Goal: Task Accomplishment & Management: Use online tool/utility

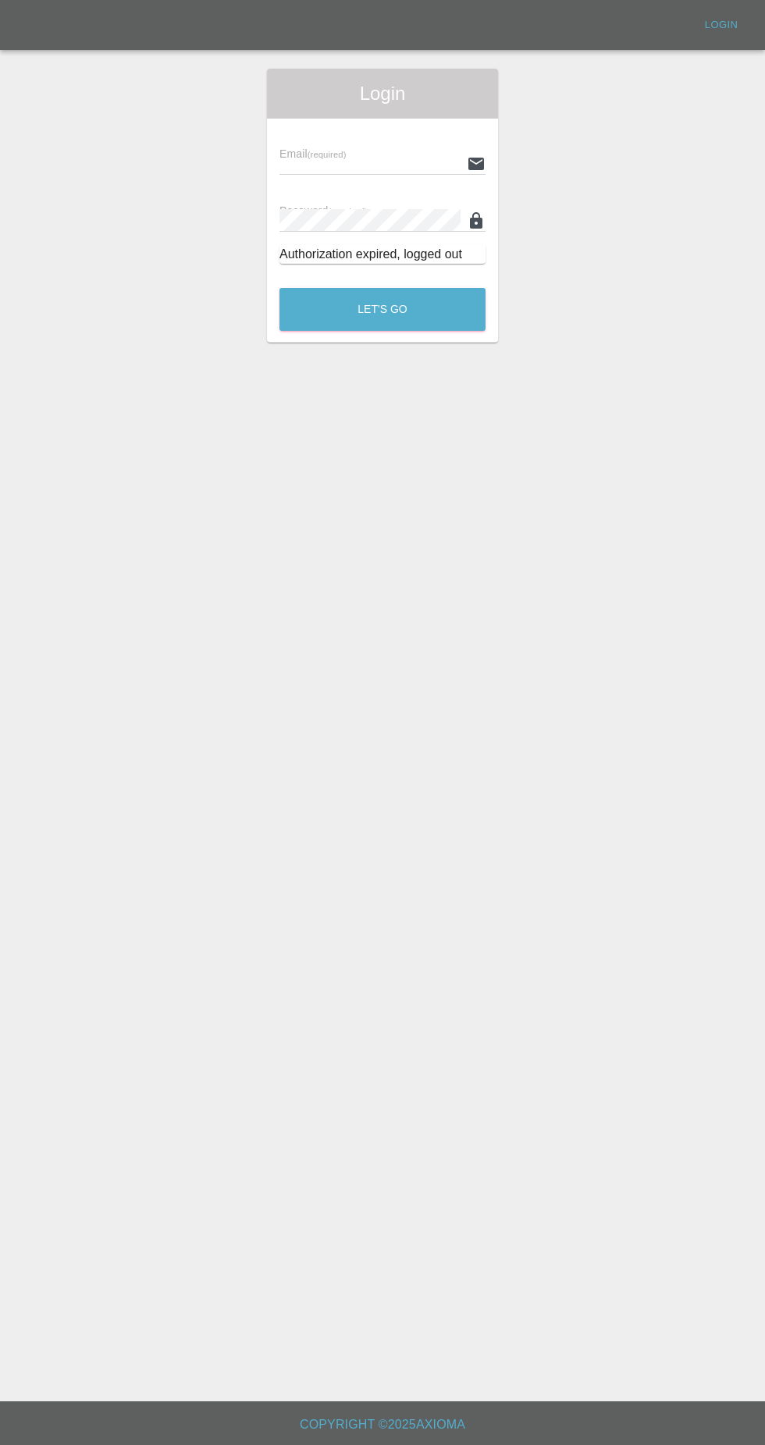
click at [399, 168] on input "text" at bounding box center [369, 163] width 181 height 23
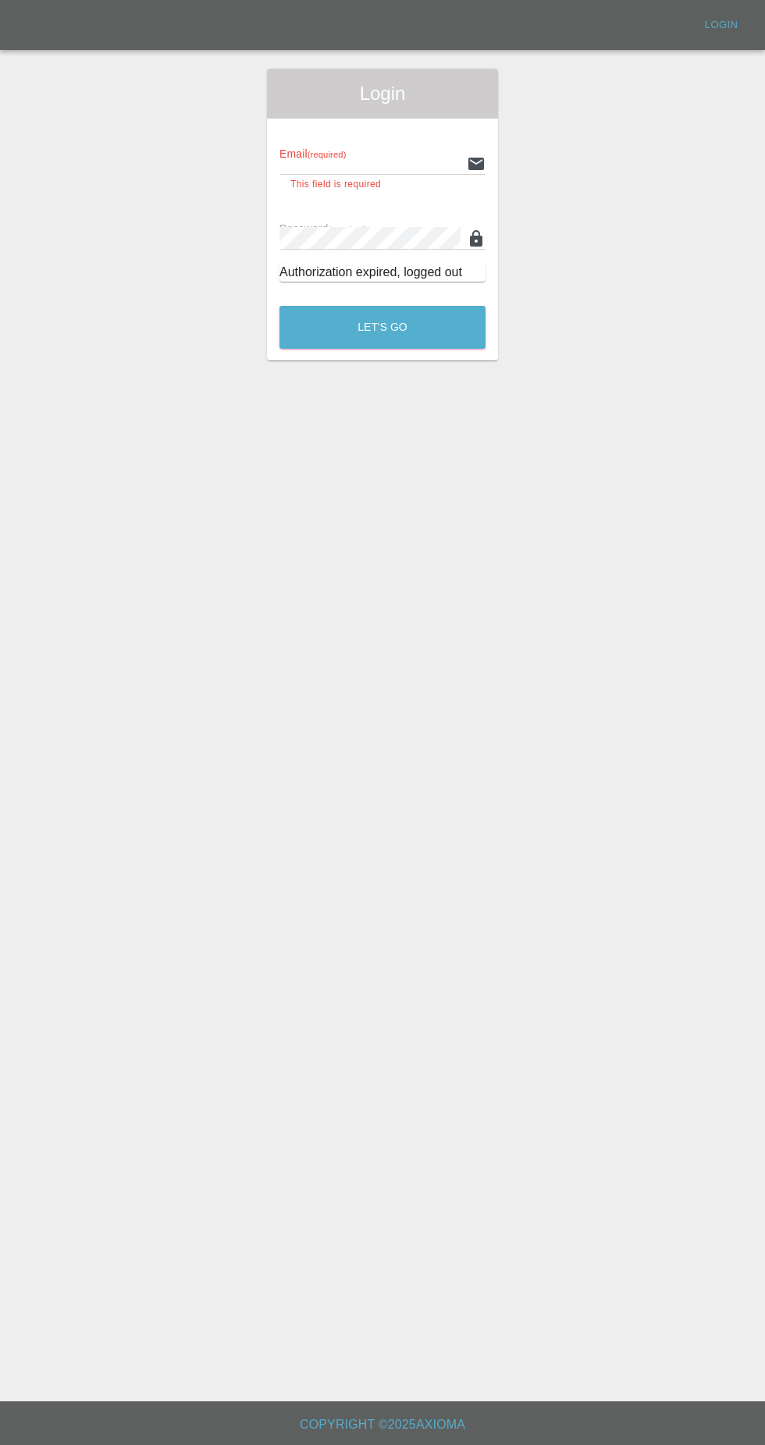
type input "Rickyssmartrepairs@gmail.com"
click at [279, 306] on button "Let's Go" at bounding box center [382, 327] width 206 height 43
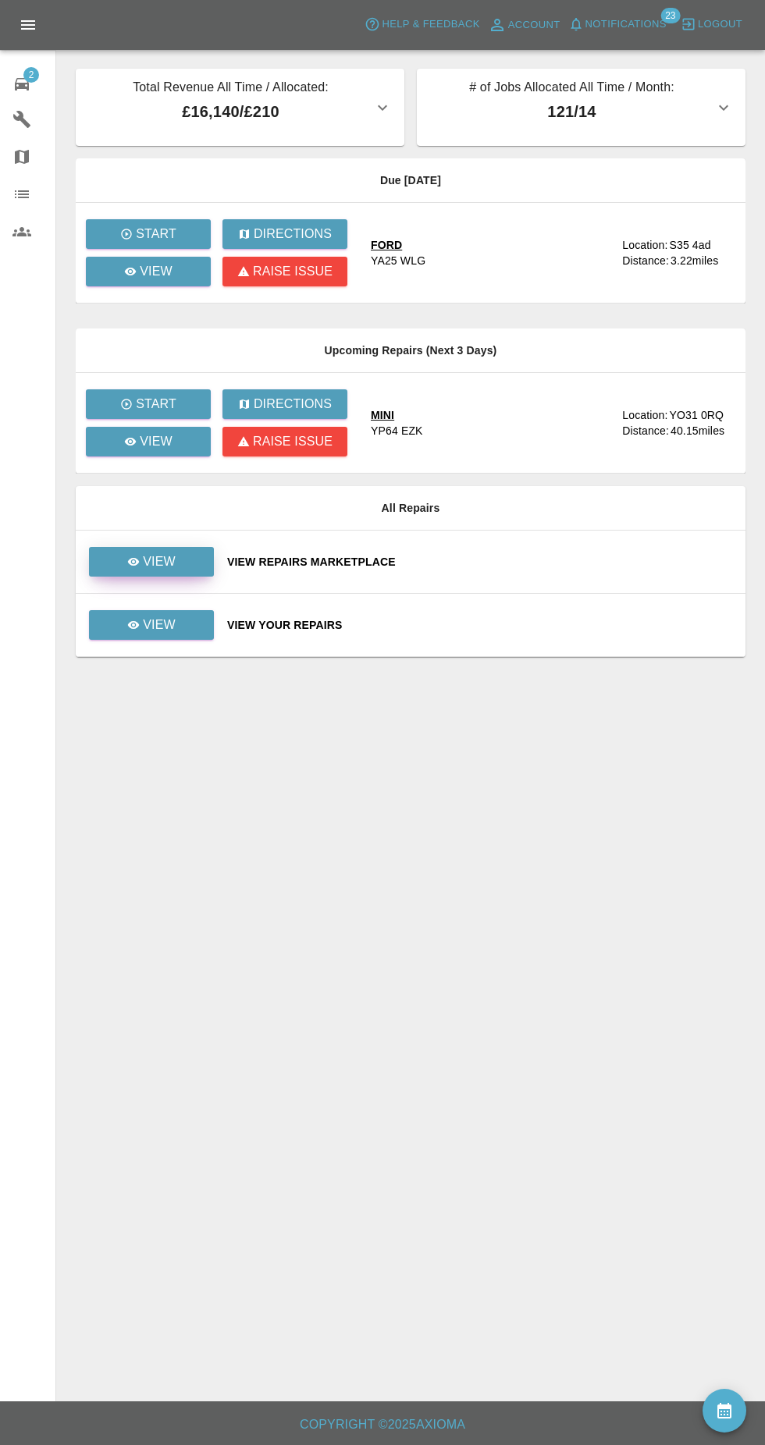
click at [194, 552] on link "View" at bounding box center [151, 562] width 125 height 30
click at [176, 638] on link "View" at bounding box center [151, 625] width 125 height 30
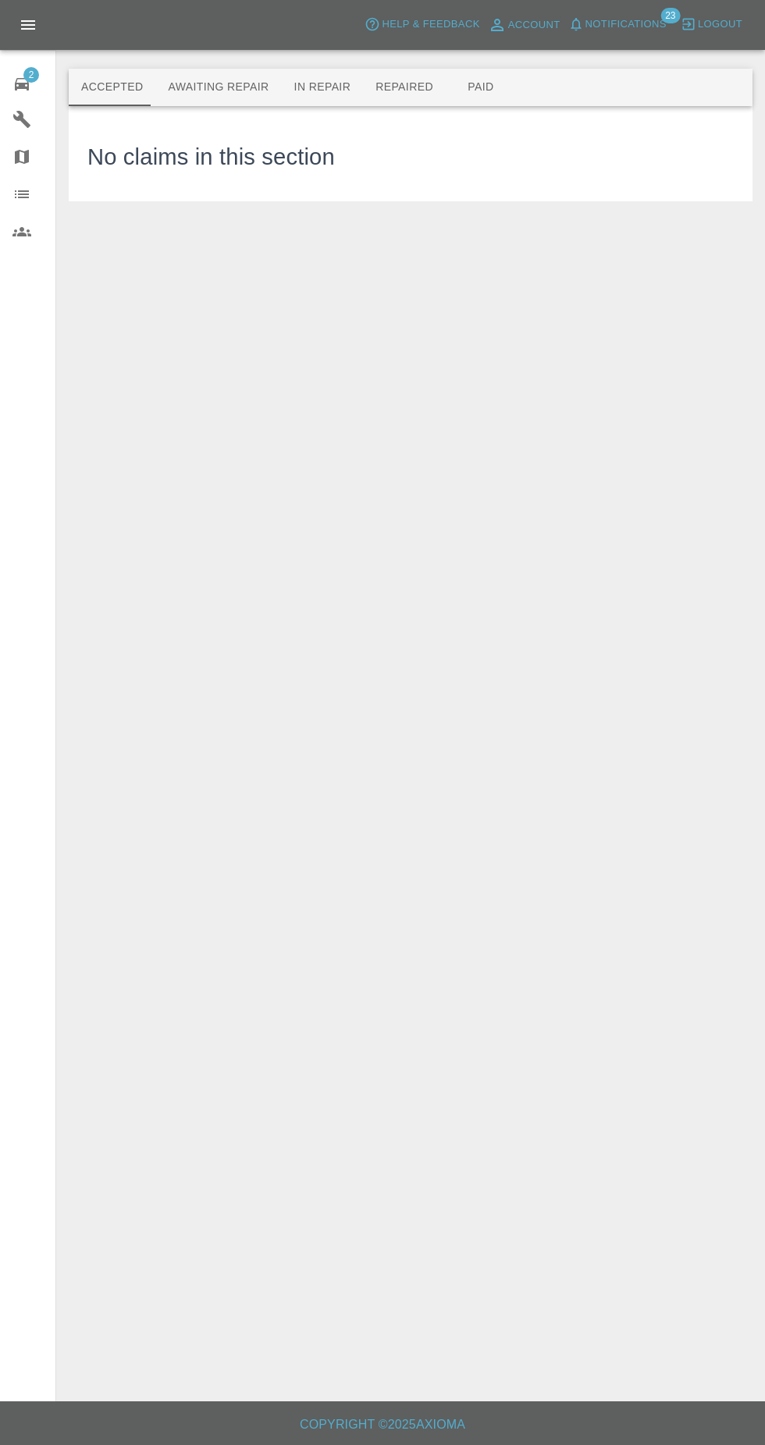
click at [318, 87] on button "In Repair" at bounding box center [323, 87] width 82 height 37
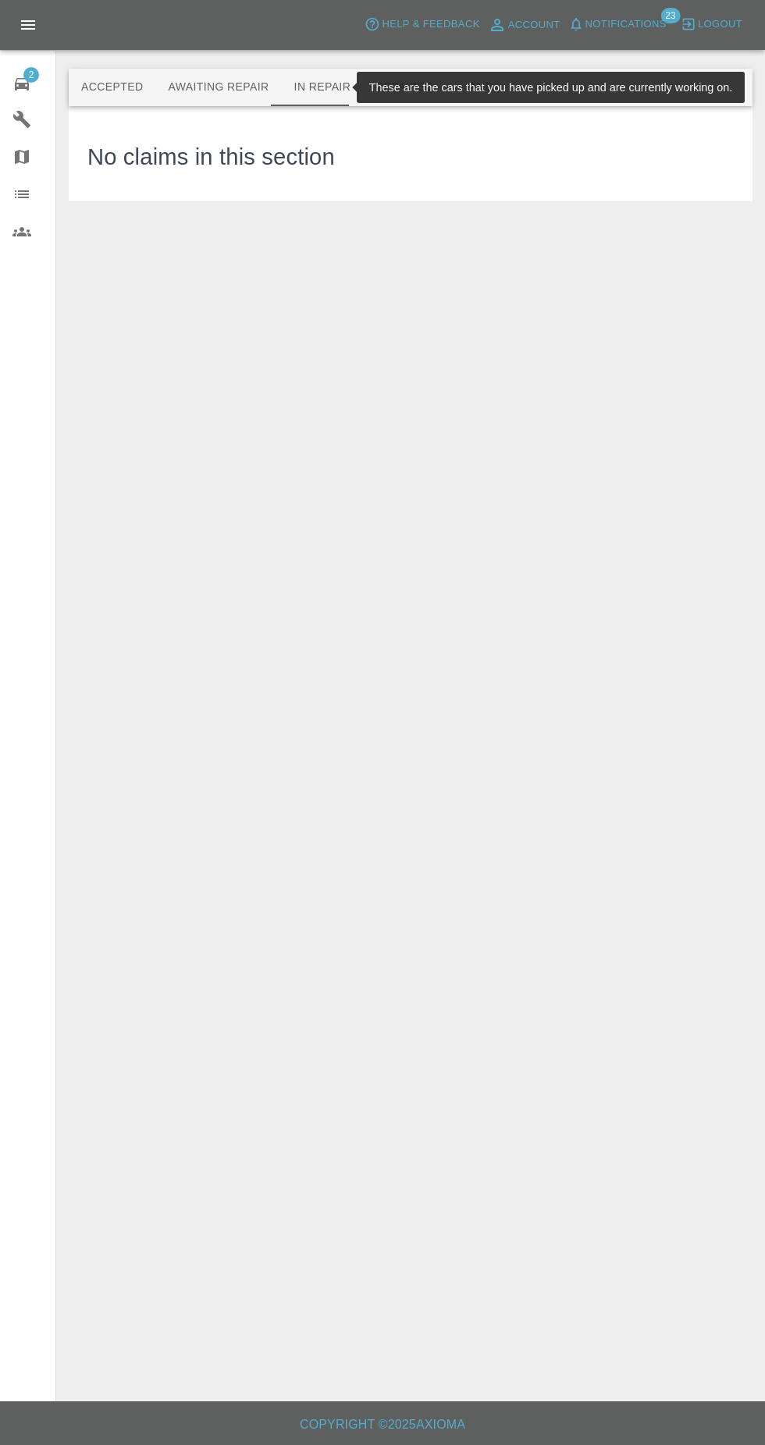
click at [184, 882] on main "Accepted Awaiting Repair In Repair Repaired Paid These are the cars that you ha…" at bounding box center [382, 701] width 765 height 1402
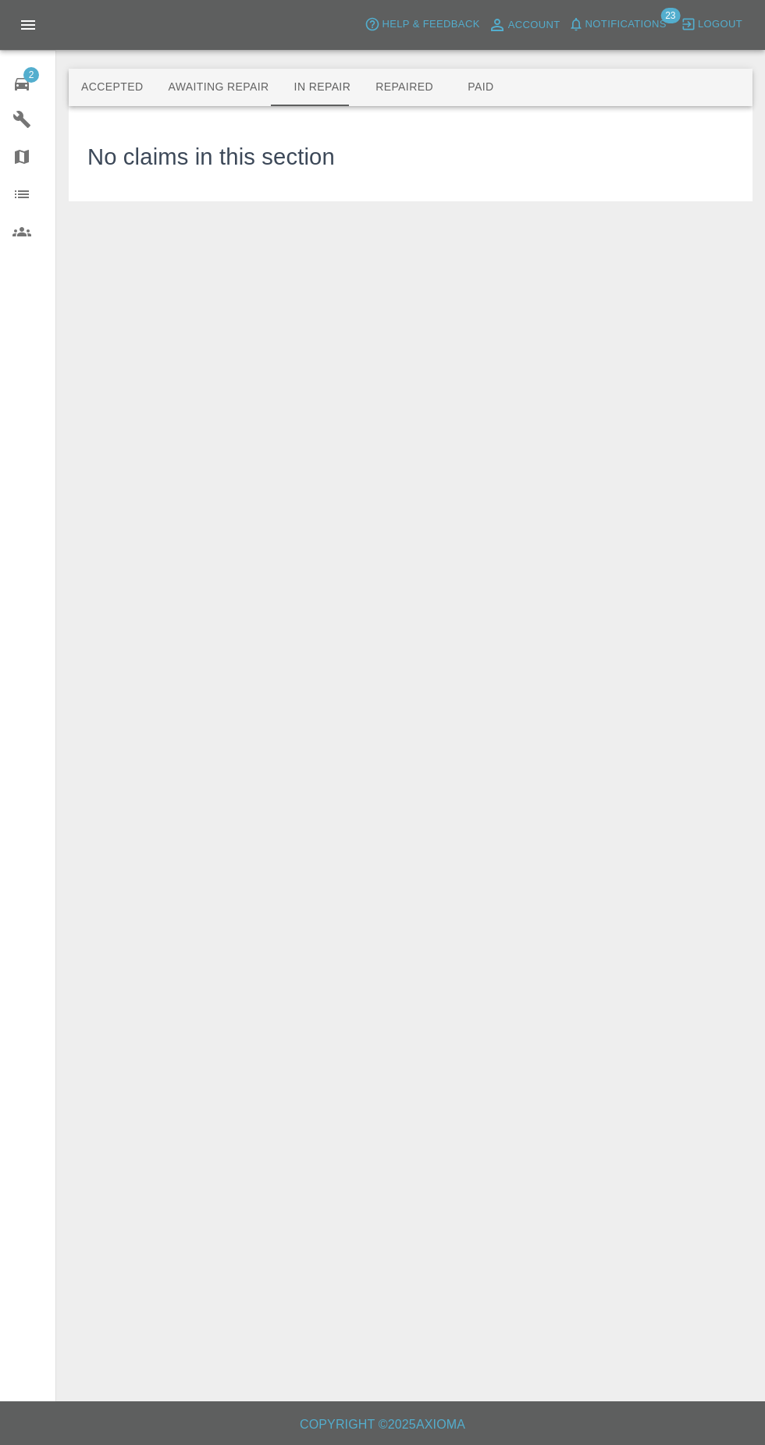
click at [412, 78] on button "Repaired" at bounding box center [404, 87] width 83 height 37
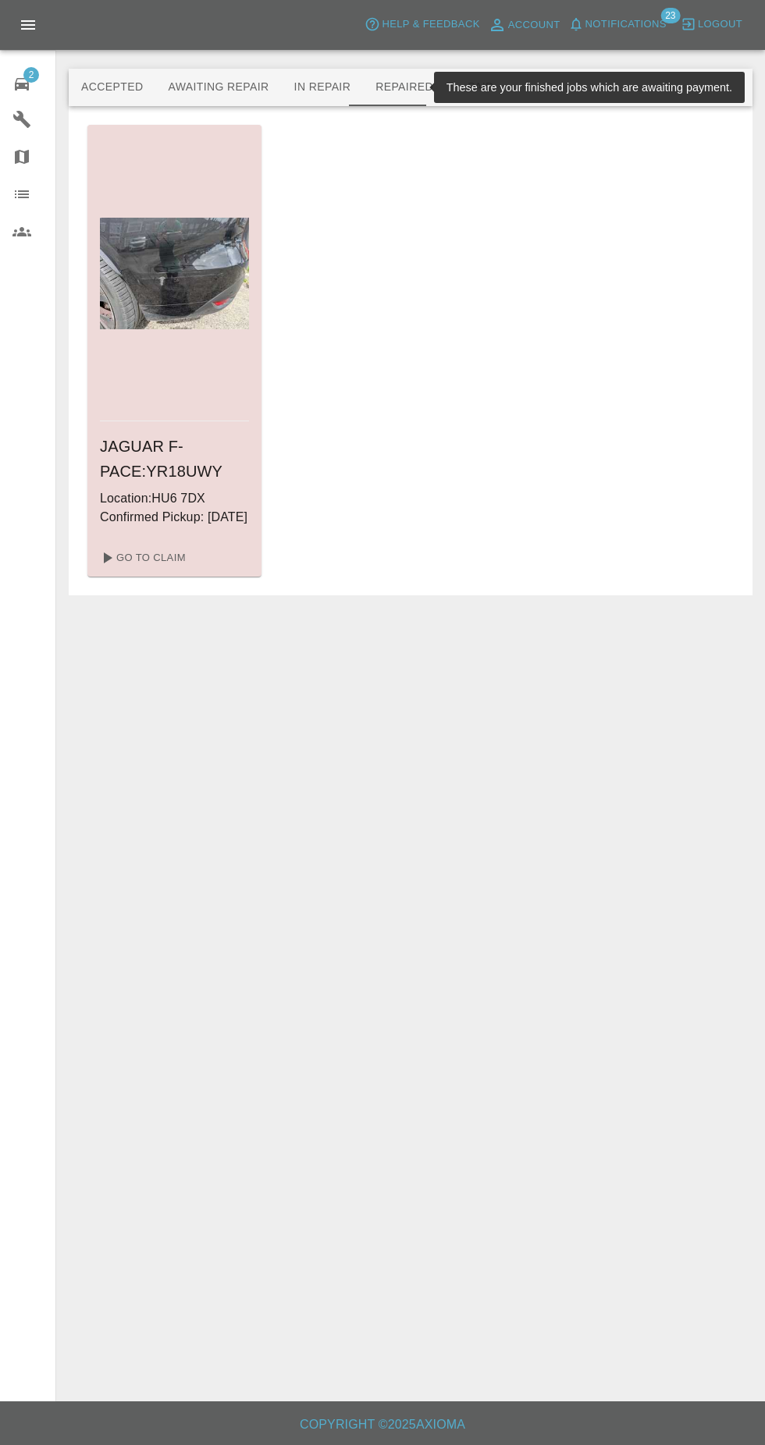
click at [416, 326] on div "JAGUAR F-PACE : YR18UWY Location: HU6 7DX Confirmed Pickup: 01/09/2025 Go To Cl…" at bounding box center [410, 351] width 646 height 452
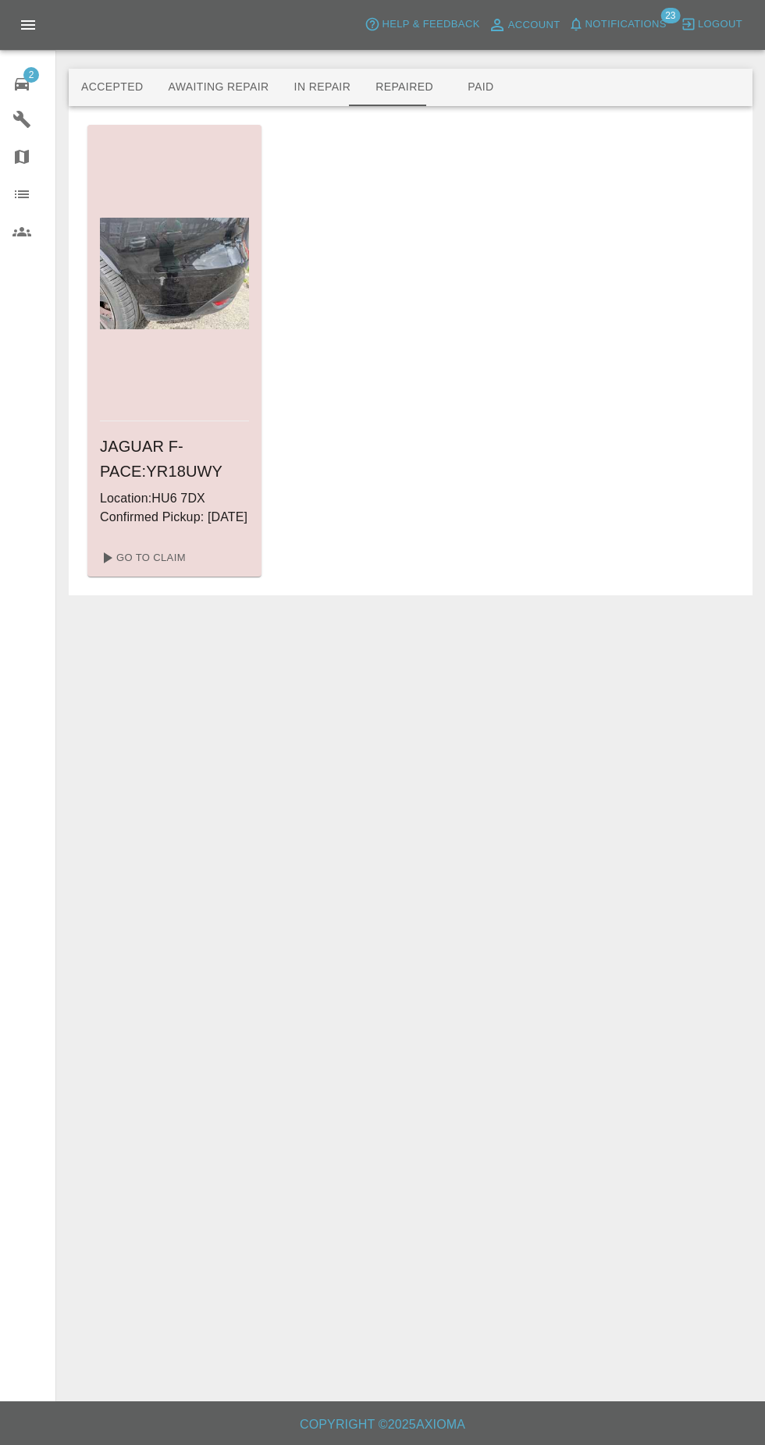
click at [483, 96] on button "Paid" at bounding box center [481, 87] width 70 height 37
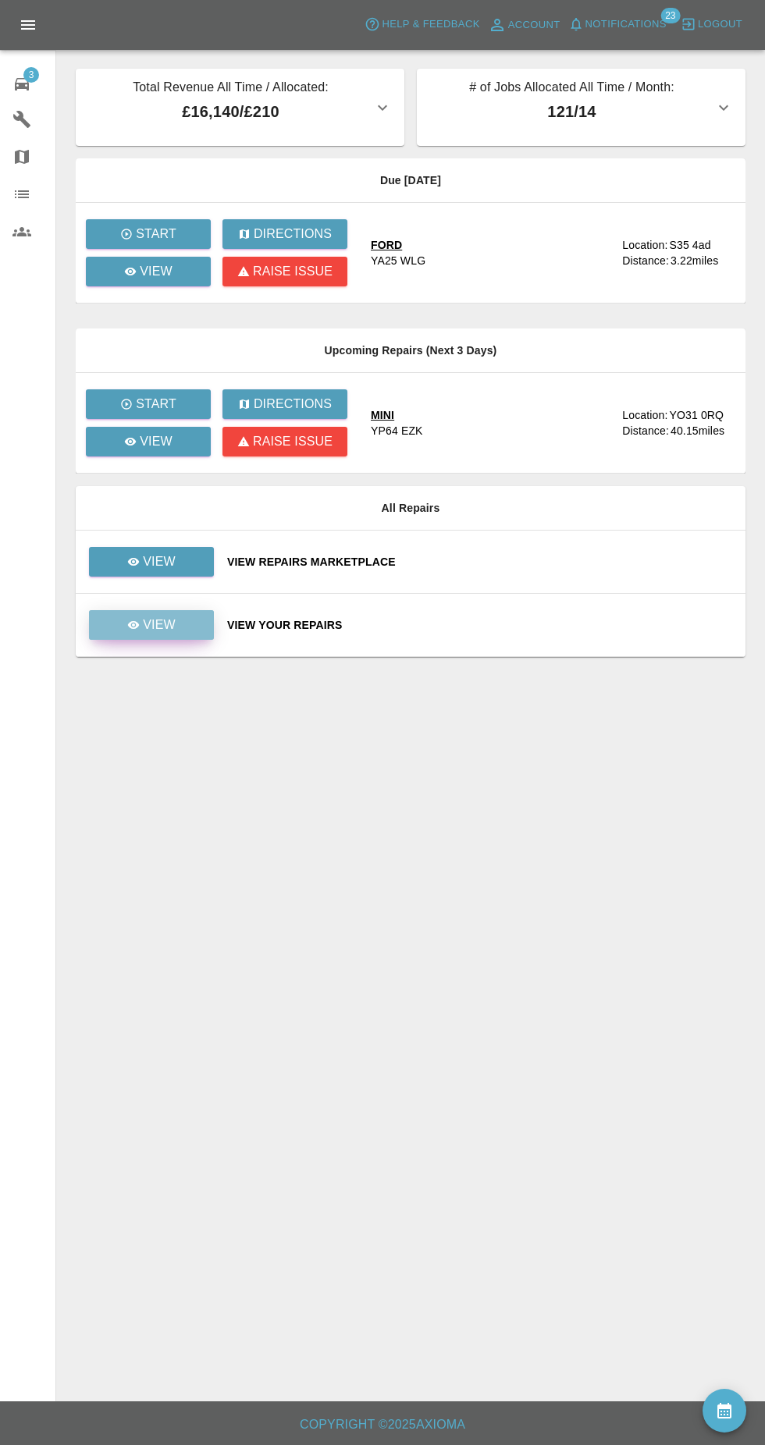
click at [191, 615] on link "View" at bounding box center [151, 625] width 125 height 30
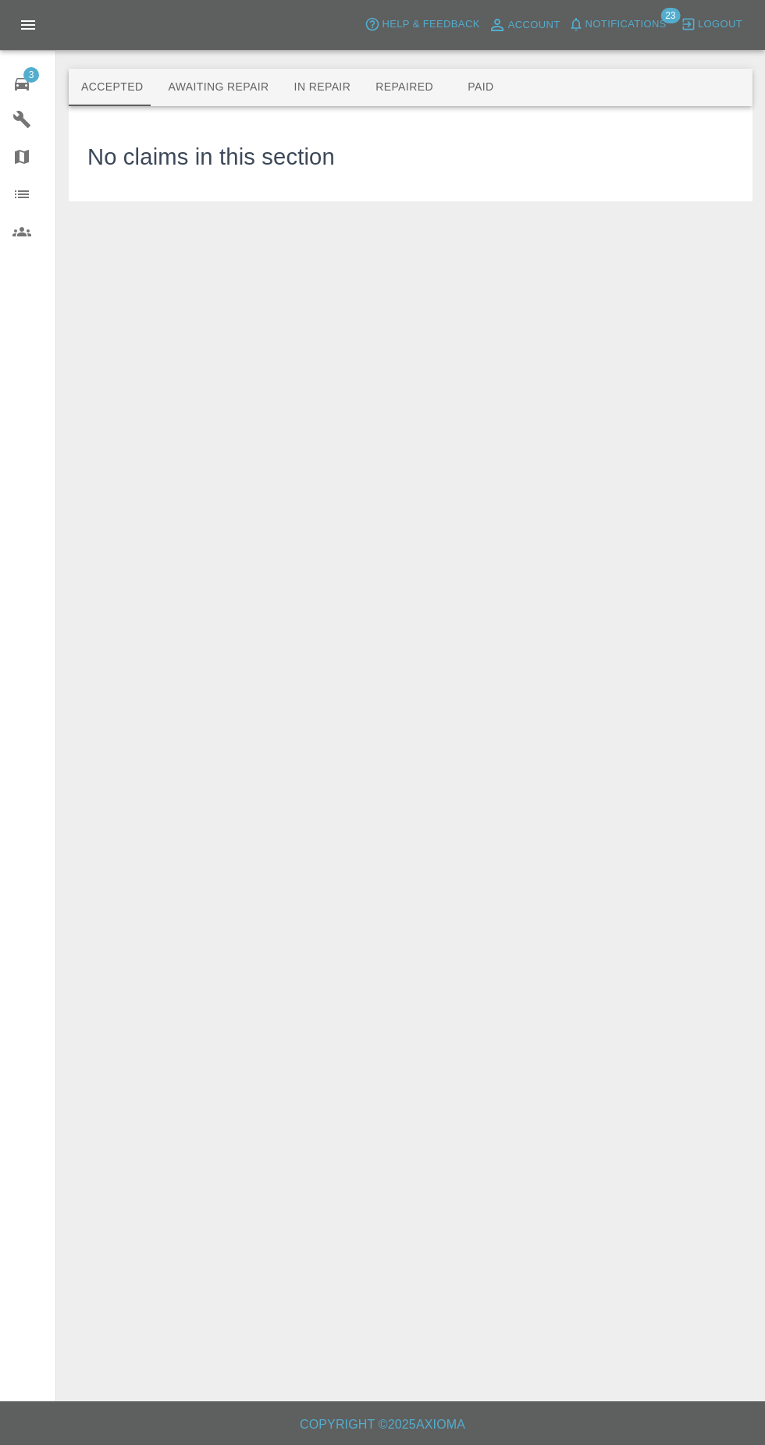
click at [223, 90] on button "Awaiting Repair" at bounding box center [218, 87] width 126 height 37
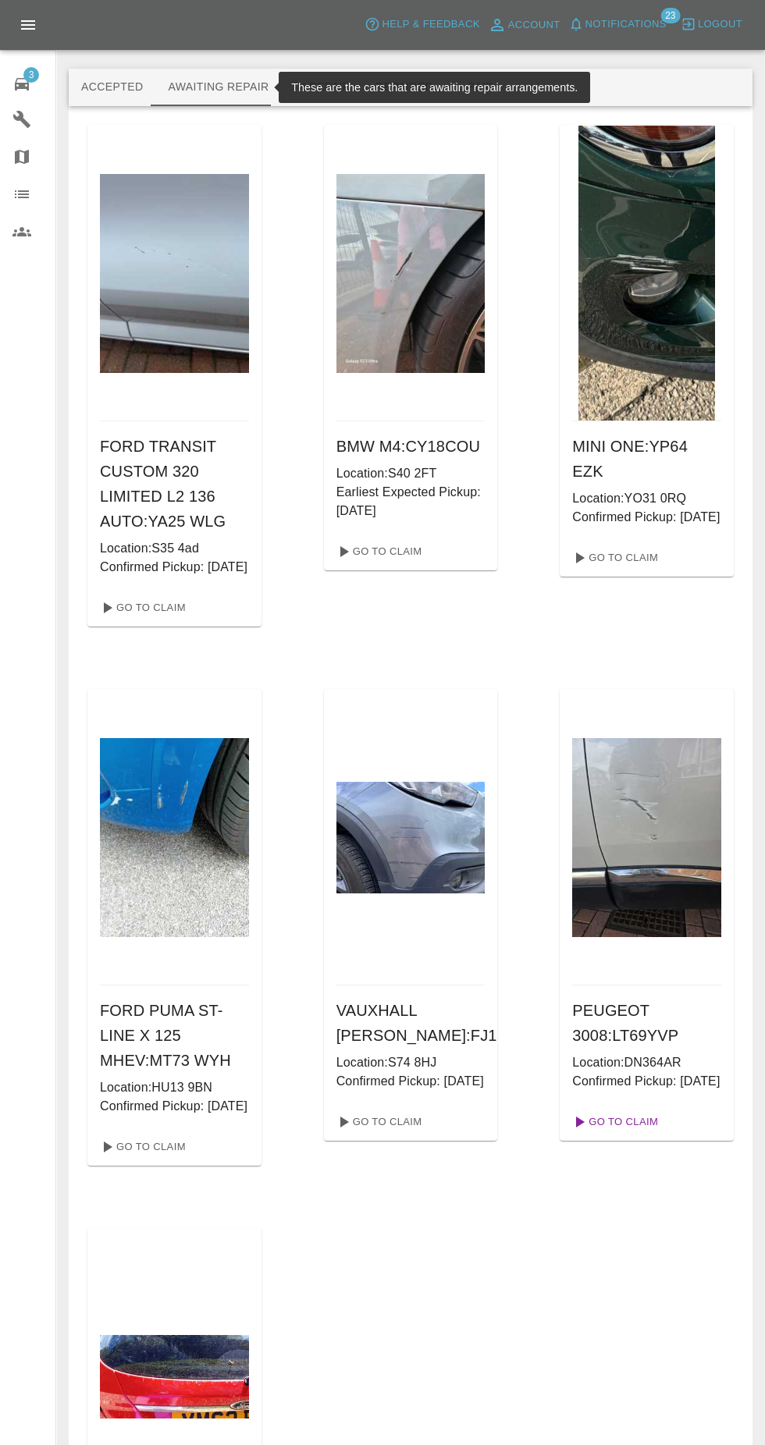
click at [637, 1135] on link "Go To Claim" at bounding box center [614, 1122] width 96 height 25
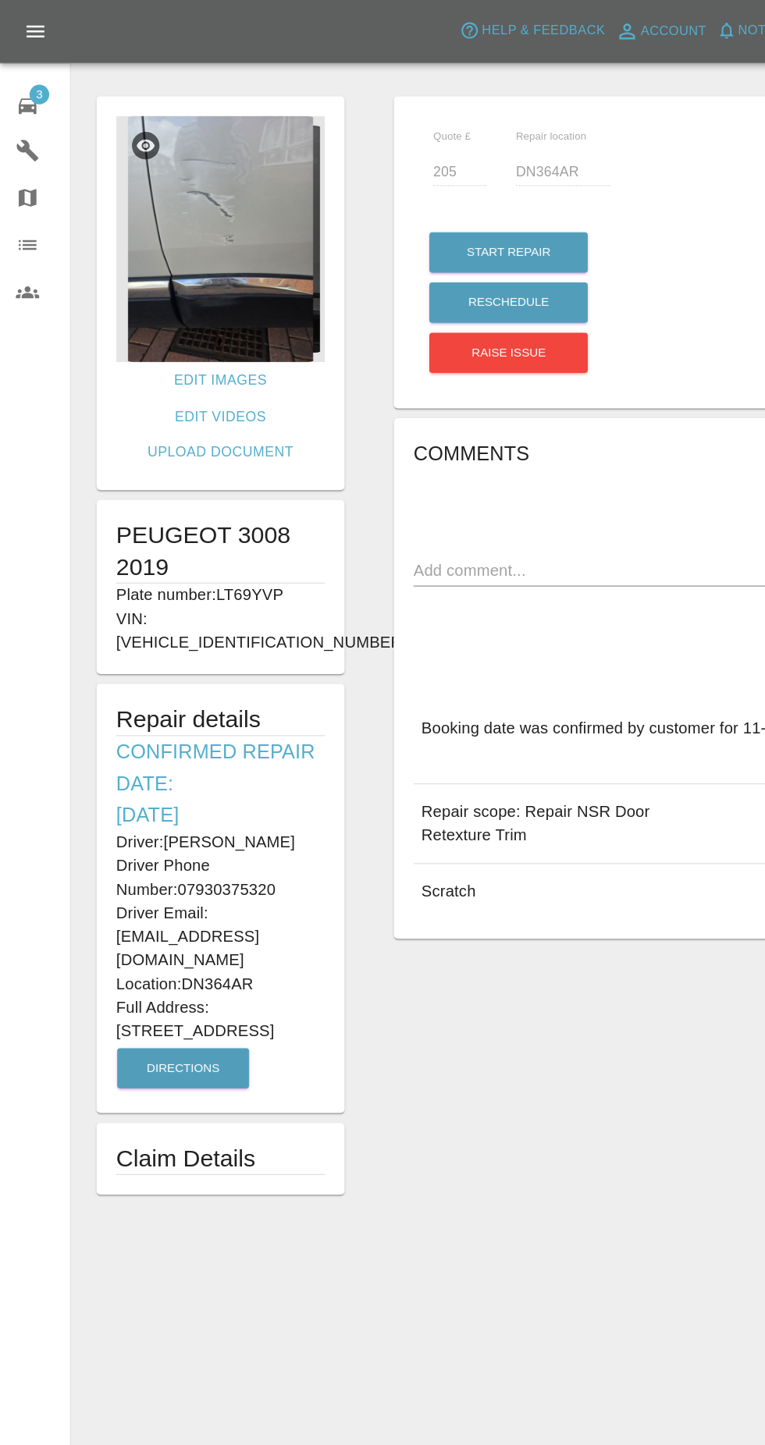
click at [31, 74] on span "3" at bounding box center [31, 75] width 16 height 16
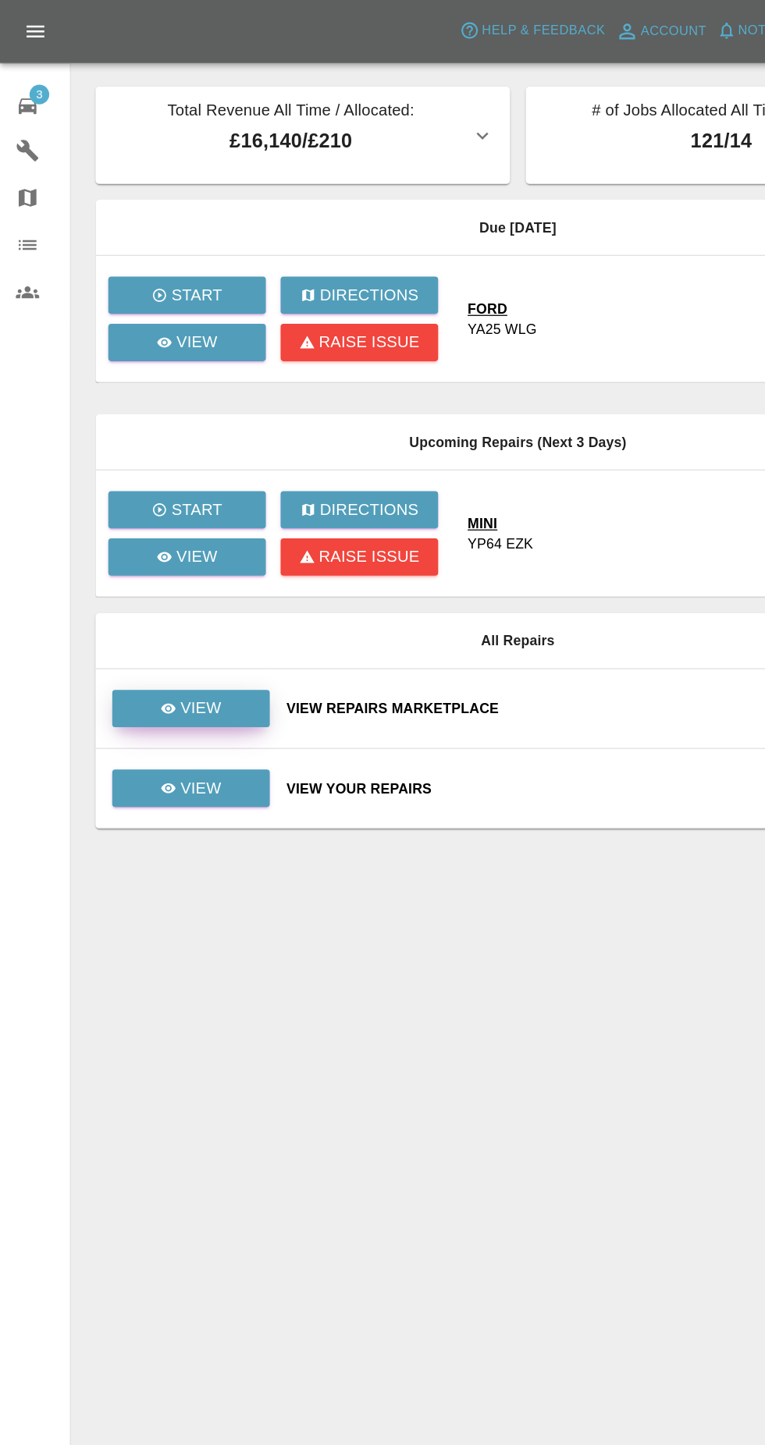
click at [172, 576] on link "View" at bounding box center [151, 562] width 125 height 30
click at [196, 617] on link "View" at bounding box center [151, 625] width 125 height 30
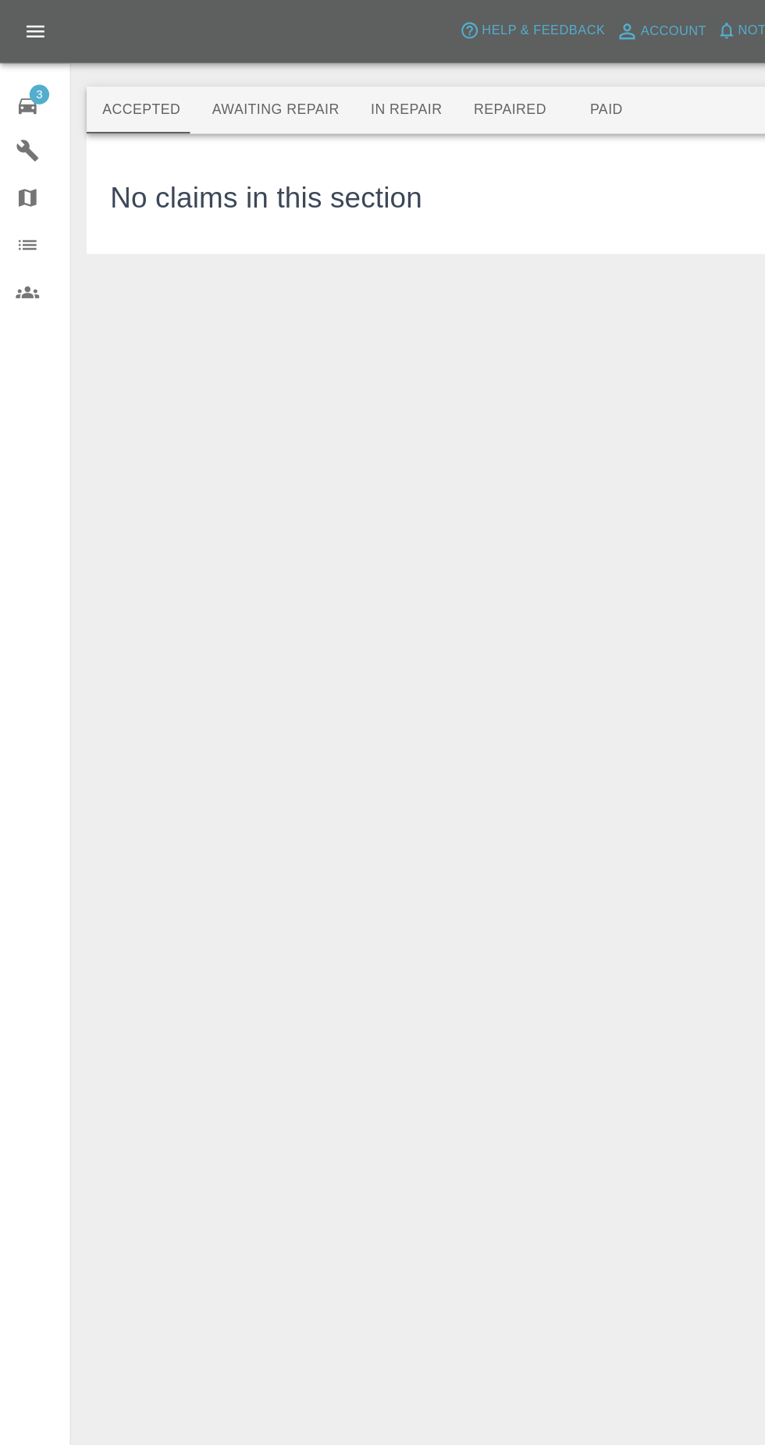
click at [219, 86] on button "Awaiting Repair" at bounding box center [218, 87] width 126 height 37
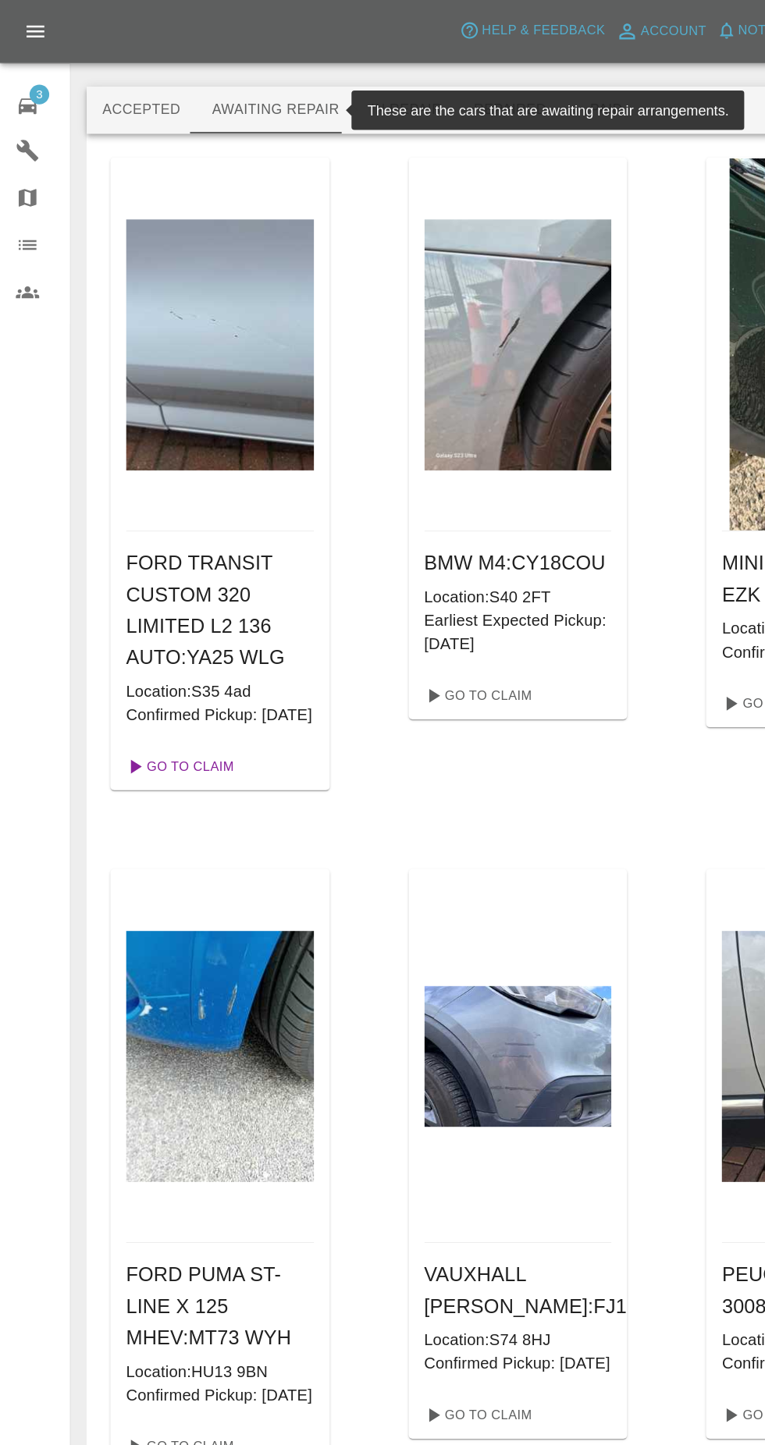
click at [177, 620] on link "Go To Claim" at bounding box center [142, 608] width 96 height 25
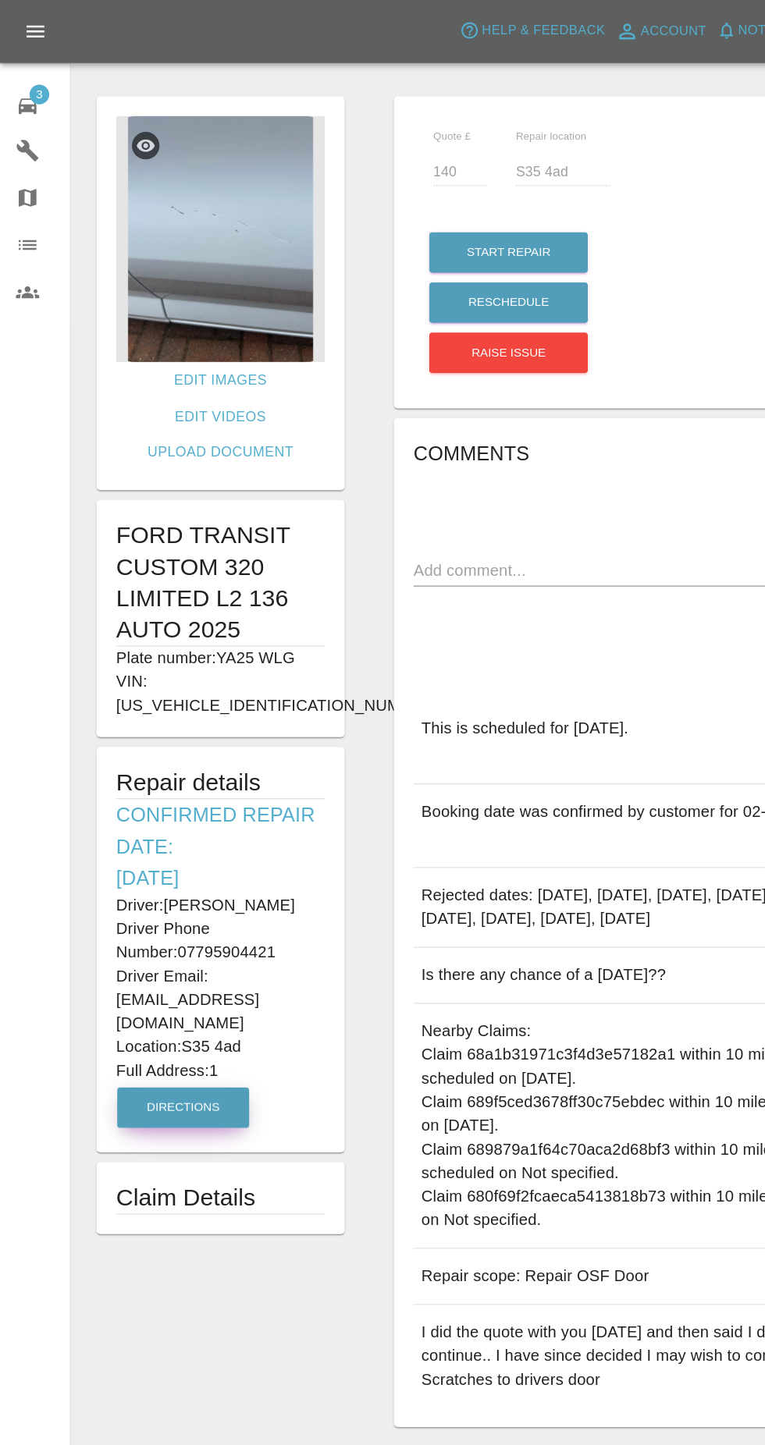
click at [133, 862] on button "Directions" at bounding box center [145, 878] width 105 height 32
